Goal: Book appointment/travel/reservation

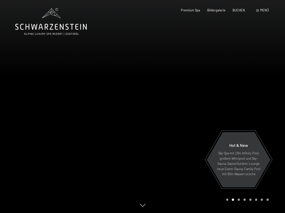
click at [85, 184] on div at bounding box center [71, 106] width 143 height 213
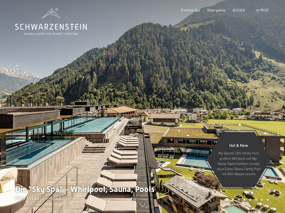
click at [213, 110] on div at bounding box center [214, 106] width 143 height 213
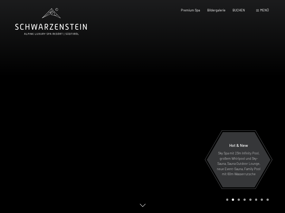
click at [213, 110] on div at bounding box center [214, 106] width 143 height 213
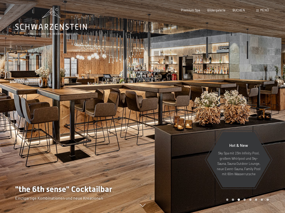
click at [213, 110] on div at bounding box center [214, 106] width 143 height 213
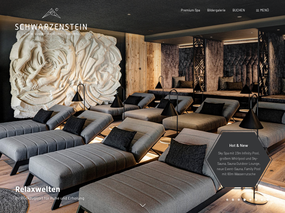
click at [213, 110] on div at bounding box center [214, 106] width 143 height 213
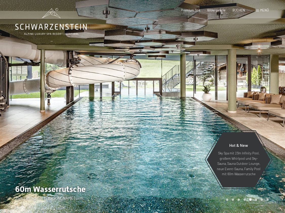
click at [213, 100] on div at bounding box center [214, 106] width 143 height 213
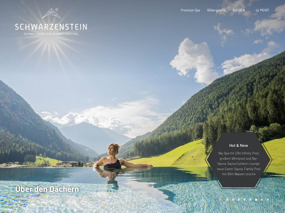
click at [213, 100] on div at bounding box center [214, 106] width 143 height 213
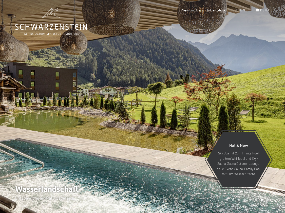
click at [213, 100] on div at bounding box center [214, 106] width 143 height 213
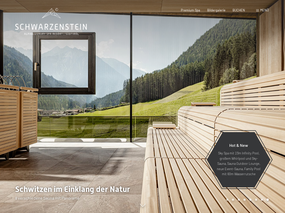
click at [213, 100] on div at bounding box center [214, 106] width 143 height 213
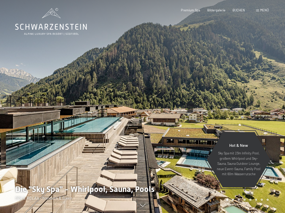
click at [213, 100] on div at bounding box center [214, 106] width 143 height 213
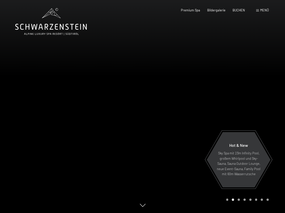
click at [213, 10] on span at bounding box center [258, 10] width 3 height 2
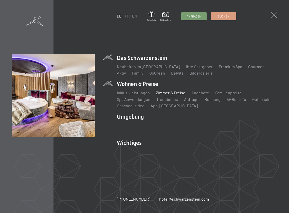
click at [166, 91] on link "Zimmer & Preise" at bounding box center [170, 92] width 29 height 5
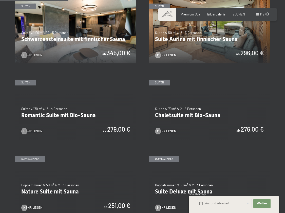
scroll to position [279, 0]
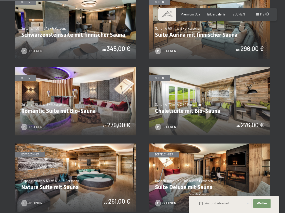
click at [66, 49] on img at bounding box center [75, 25] width 121 height 68
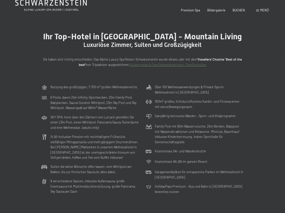
scroll to position [0, 0]
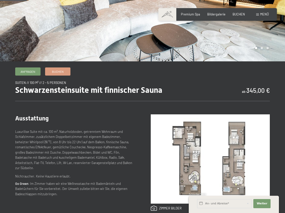
scroll to position [51, 0]
